Goal: Find specific page/section: Find specific page/section

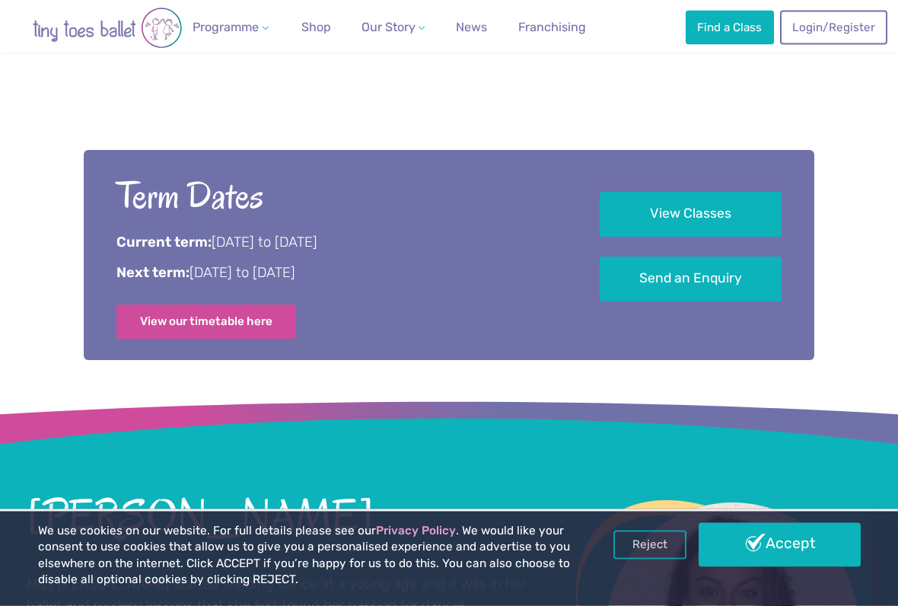
scroll to position [878, 0]
click at [714, 202] on link "View Classes" at bounding box center [691, 214] width 182 height 45
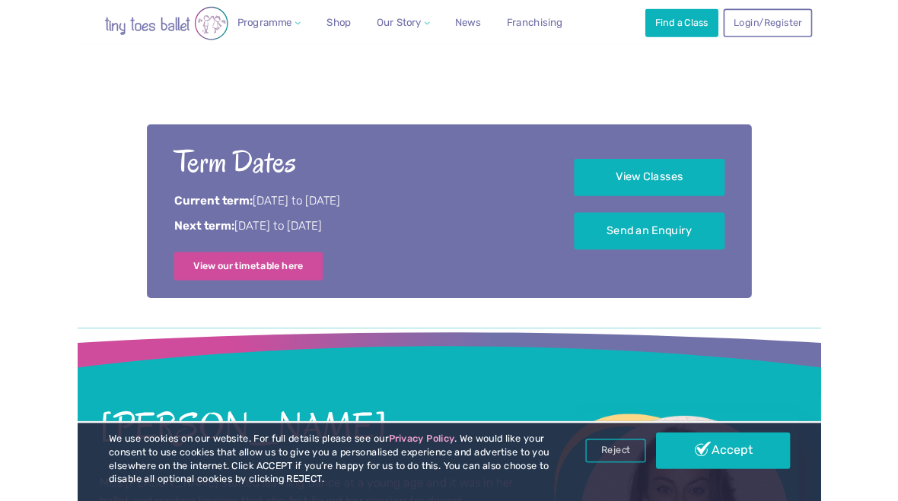
scroll to position [1848, 0]
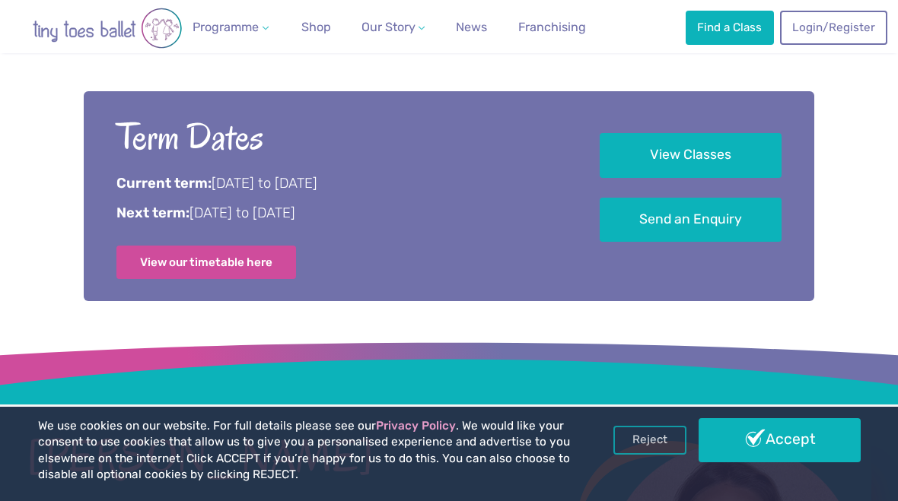
scroll to position [908, 0]
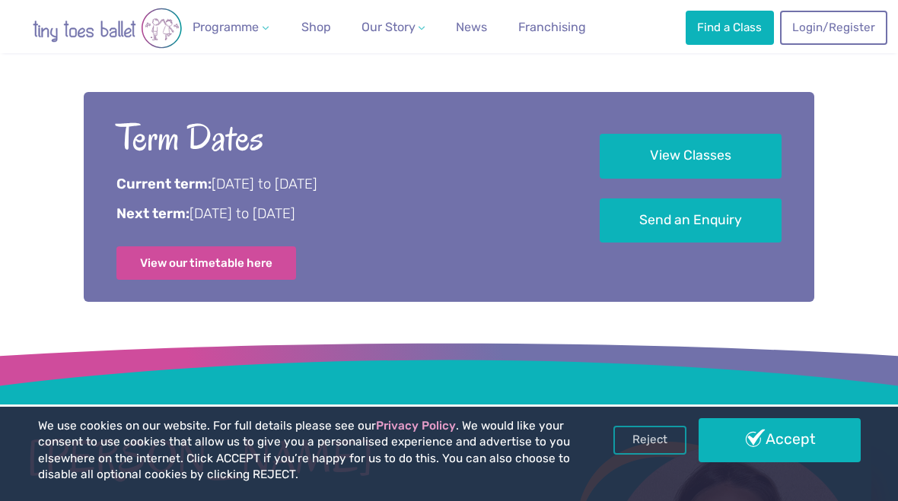
click at [253, 247] on link "View our timetable here" at bounding box center [206, 263] width 180 height 33
click at [323, 35] on link "Shop" at bounding box center [315, 27] width 42 height 30
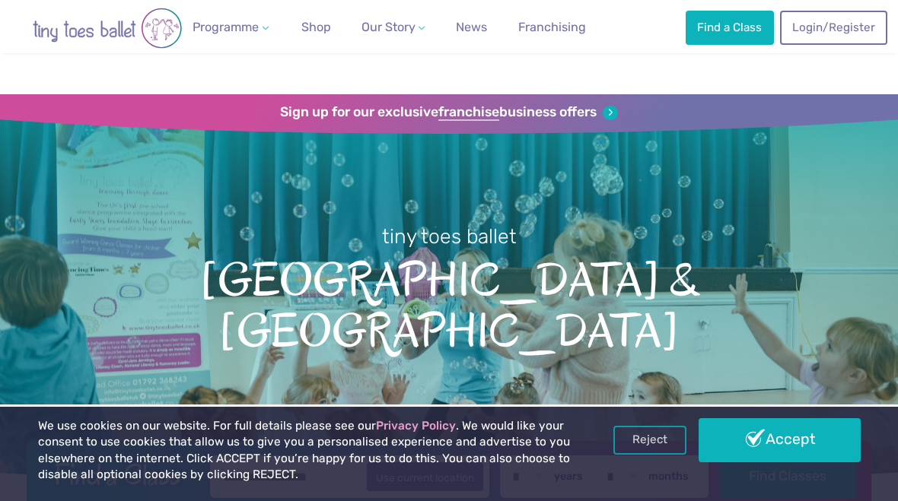
scroll to position [908, 0]
